Goal: Task Accomplishment & Management: Use online tool/utility

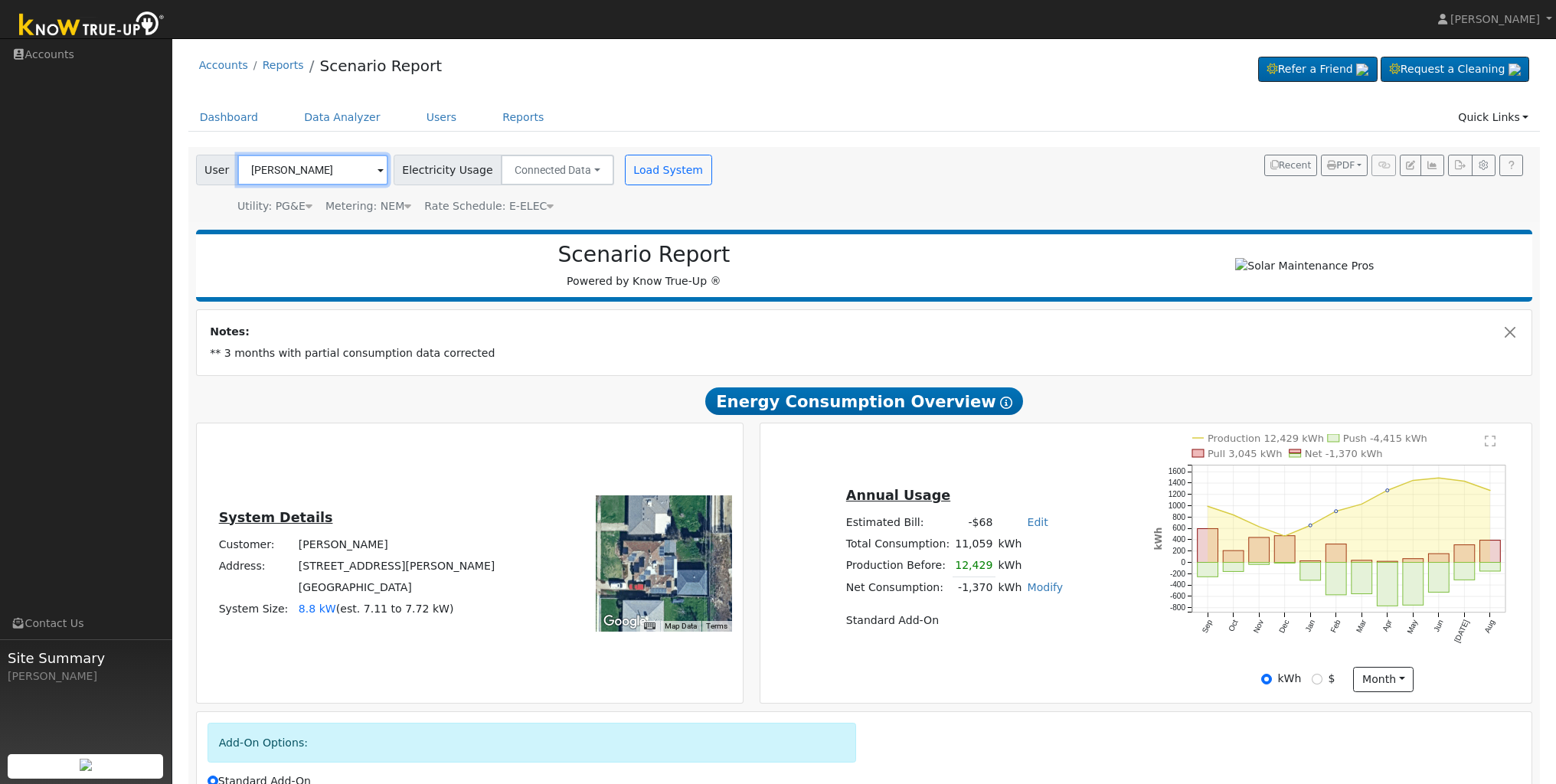
click at [356, 167] on input "[PERSON_NAME]" at bounding box center [313, 170] width 151 height 30
click at [377, 171] on span at bounding box center [380, 171] width 6 height 18
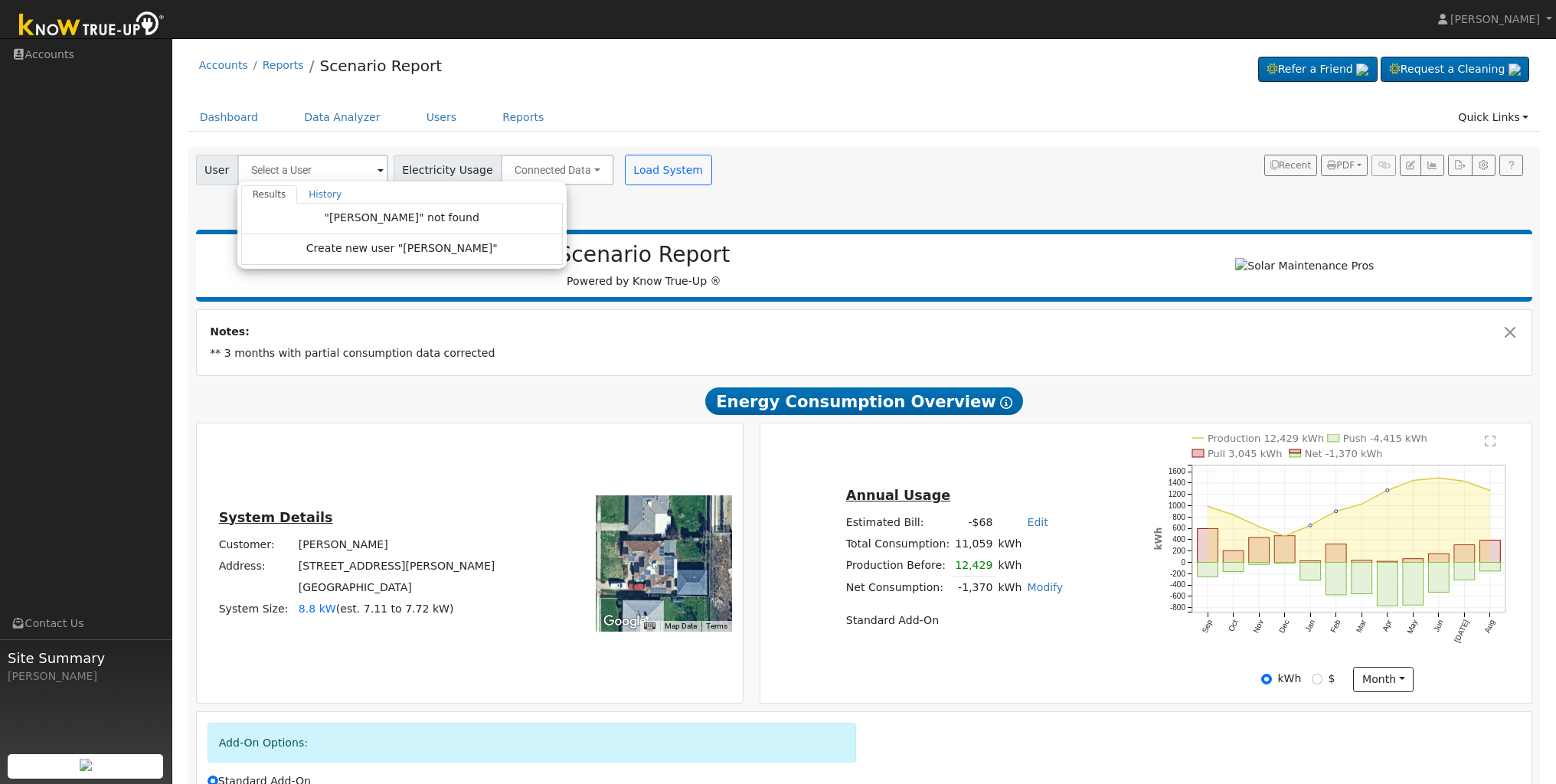
click at [857, 175] on div "User Results History "[PERSON_NAME]" not found Create new user "[PERSON_NAME]" …" at bounding box center [861, 181] width 1337 height 65
type input "[PERSON_NAME]"
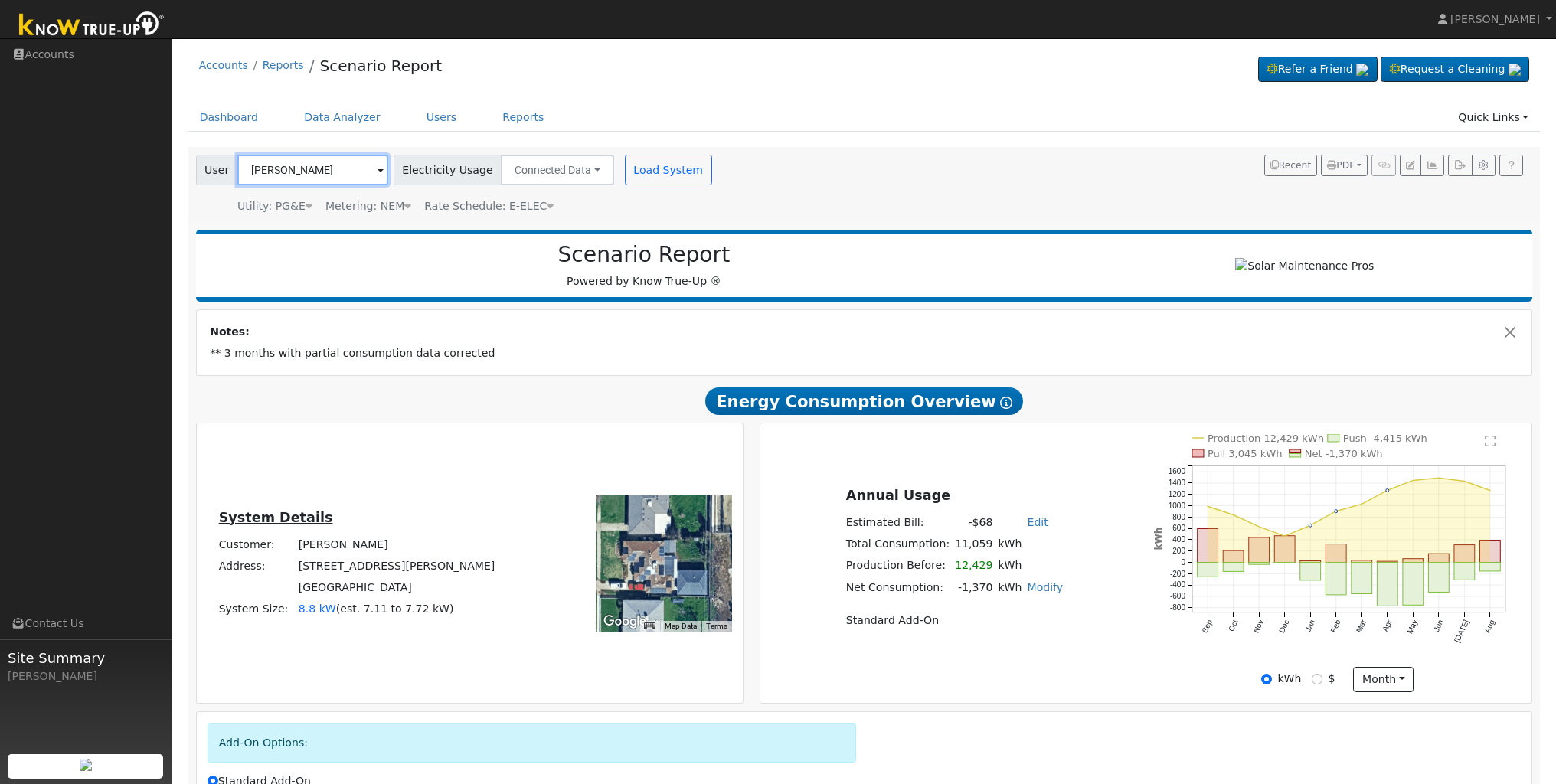
click at [331, 180] on input "[PERSON_NAME]" at bounding box center [313, 170] width 151 height 30
click at [269, 282] on div "Scenario Report Powered by Know True-Up ®" at bounding box center [644, 265] width 881 height 47
click at [258, 174] on input "text" at bounding box center [313, 170] width 151 height 30
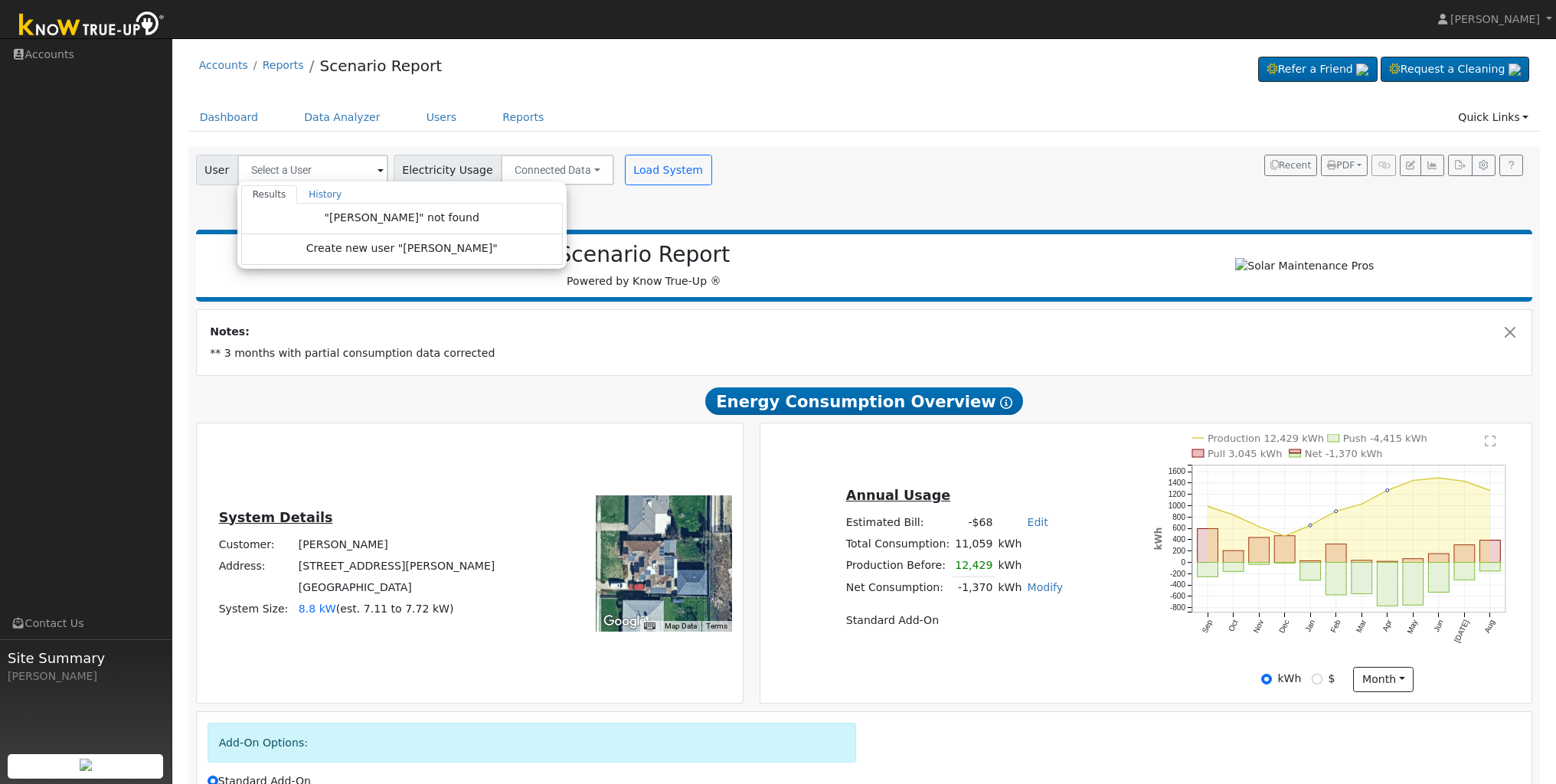
click at [240, 284] on div "Scenario Report Powered by Know True-Up ®" at bounding box center [644, 265] width 881 height 47
type input "[PERSON_NAME]"
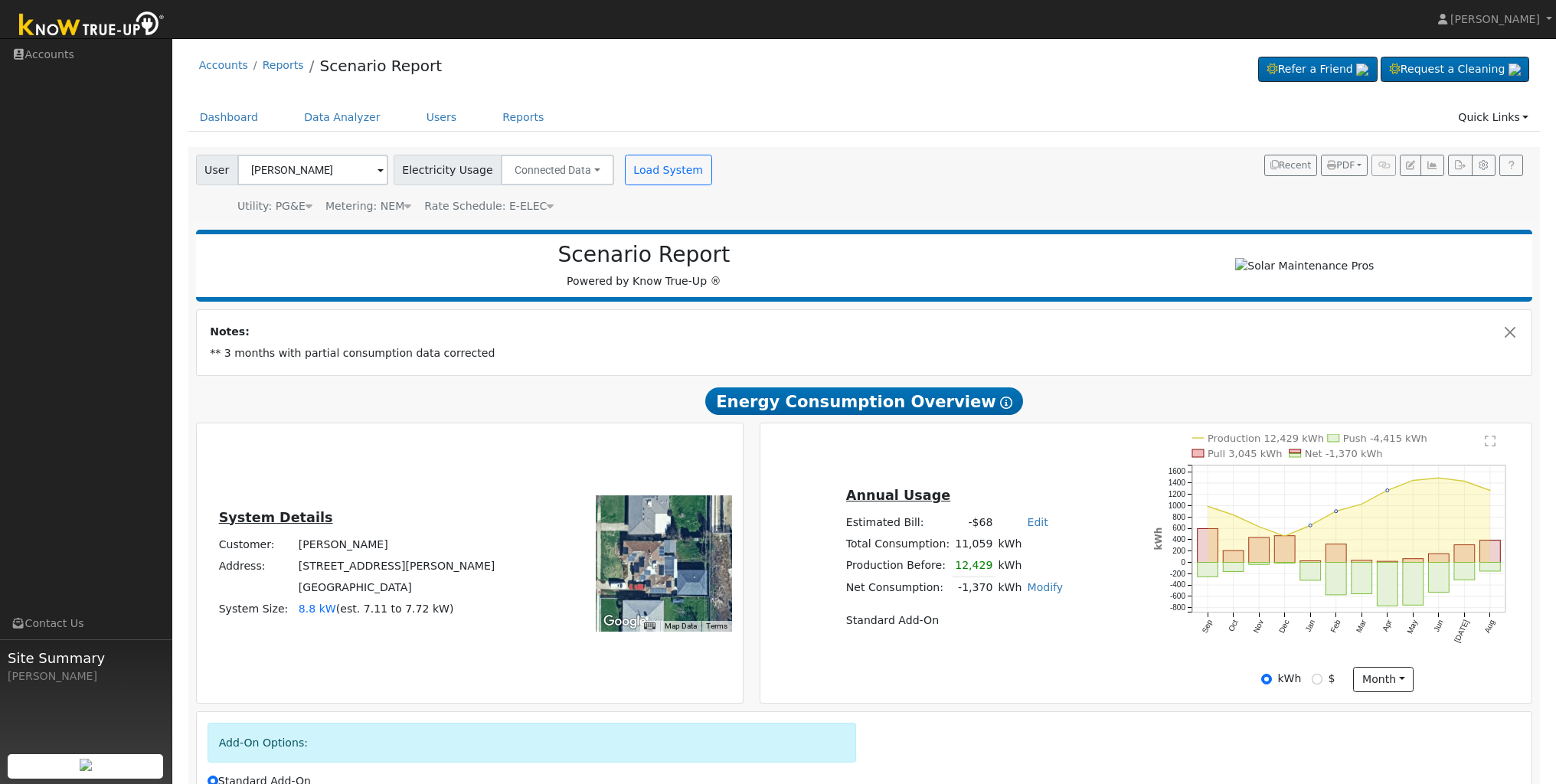
click at [96, 26] on img at bounding box center [91, 25] width 160 height 35
